Goal: Information Seeking & Learning: Learn about a topic

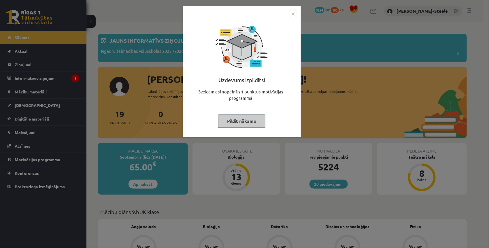
click at [300, 18] on div "Uzdevums izpildīts! Sveicam esi nopelnījis 1 punktus motivācijas programmā Pild…" at bounding box center [242, 71] width 118 height 131
click at [297, 17] on div "Uzdevums izpildīts! Sveicam esi nopelnījis 1 punktus motivācijas programmā Pild…" at bounding box center [242, 71] width 118 height 131
click at [296, 10] on img "Close" at bounding box center [292, 13] width 9 height 9
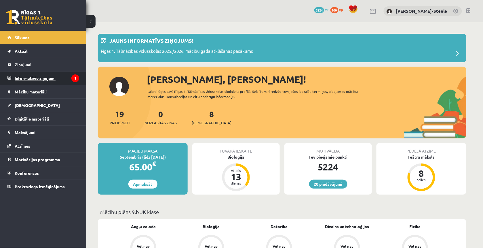
click at [56, 78] on legend "Informatīvie ziņojumi 1" at bounding box center [47, 77] width 64 height 13
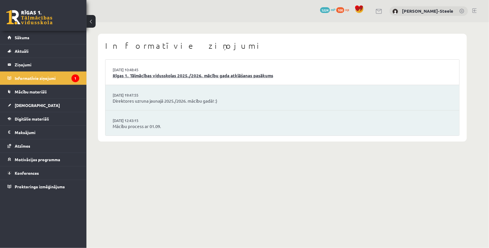
click at [143, 74] on link "Rīgas 1. Tālmācības vidusskolas 2025./2026. mācību gada atklāšanas pasākums" at bounding box center [282, 75] width 339 height 7
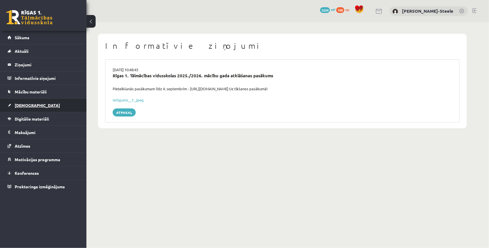
click at [33, 107] on link "[DEMOGRAPHIC_DATA]" at bounding box center [43, 104] width 72 height 13
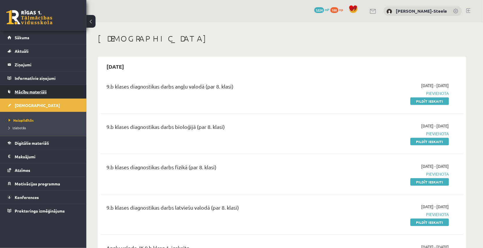
click at [38, 94] on link "Mācību materiāli" at bounding box center [43, 91] width 72 height 13
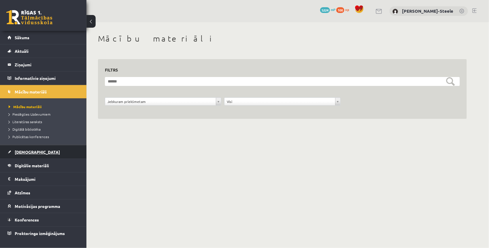
click at [40, 147] on link "[DEMOGRAPHIC_DATA]" at bounding box center [43, 151] width 72 height 13
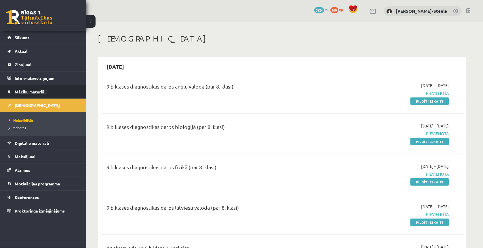
click at [41, 92] on span "Mācību materiāli" at bounding box center [31, 91] width 32 height 5
